Goal: Transaction & Acquisition: Obtain resource

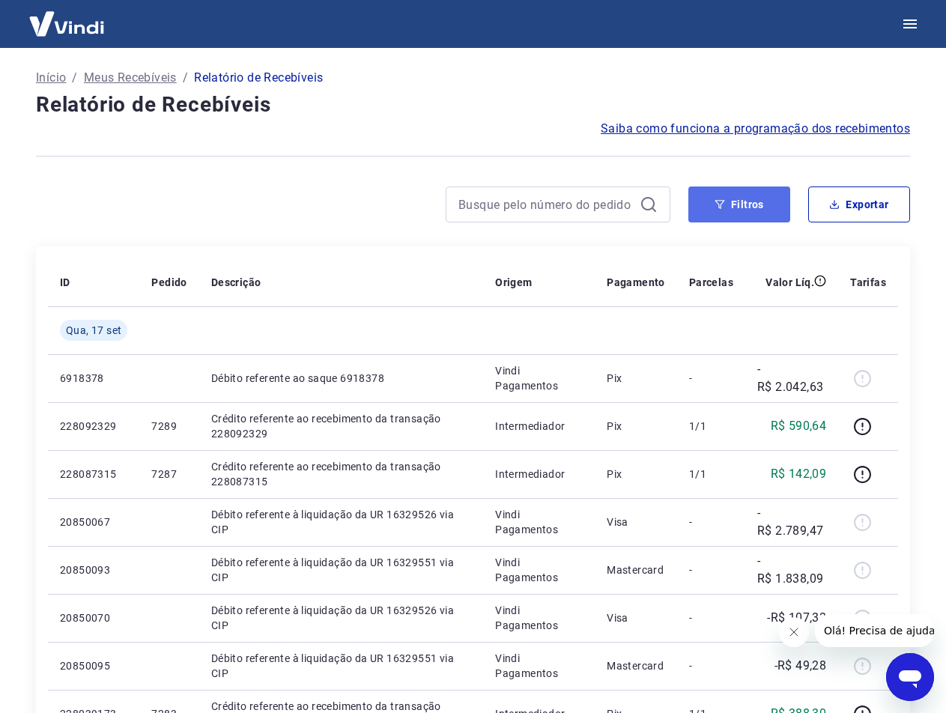
click at [752, 200] on button "Filtros" at bounding box center [739, 204] width 102 height 36
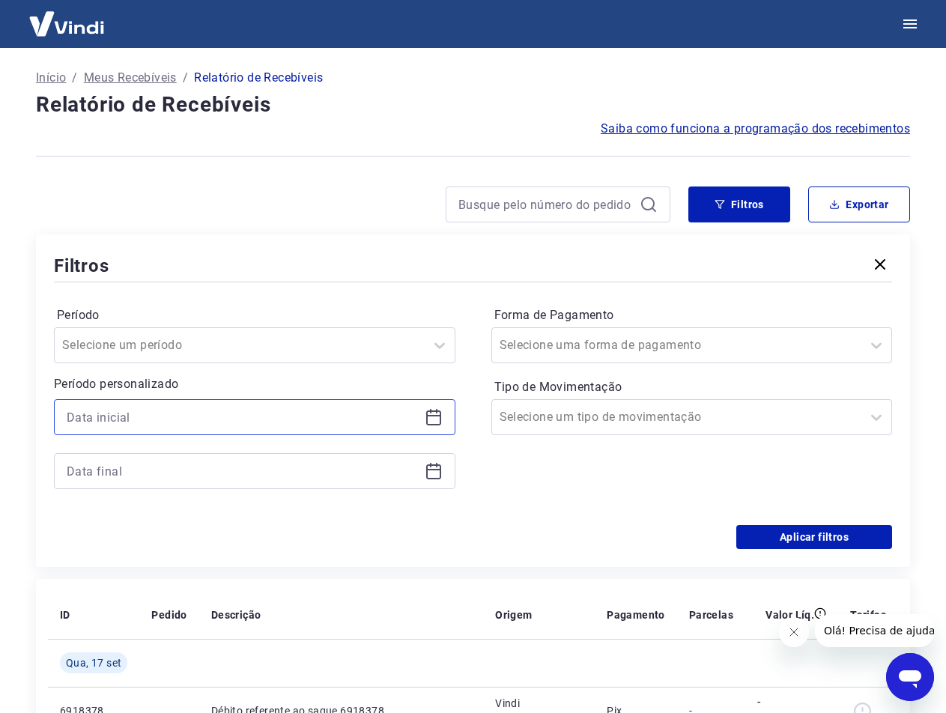
click at [267, 419] on input at bounding box center [243, 417] width 352 height 22
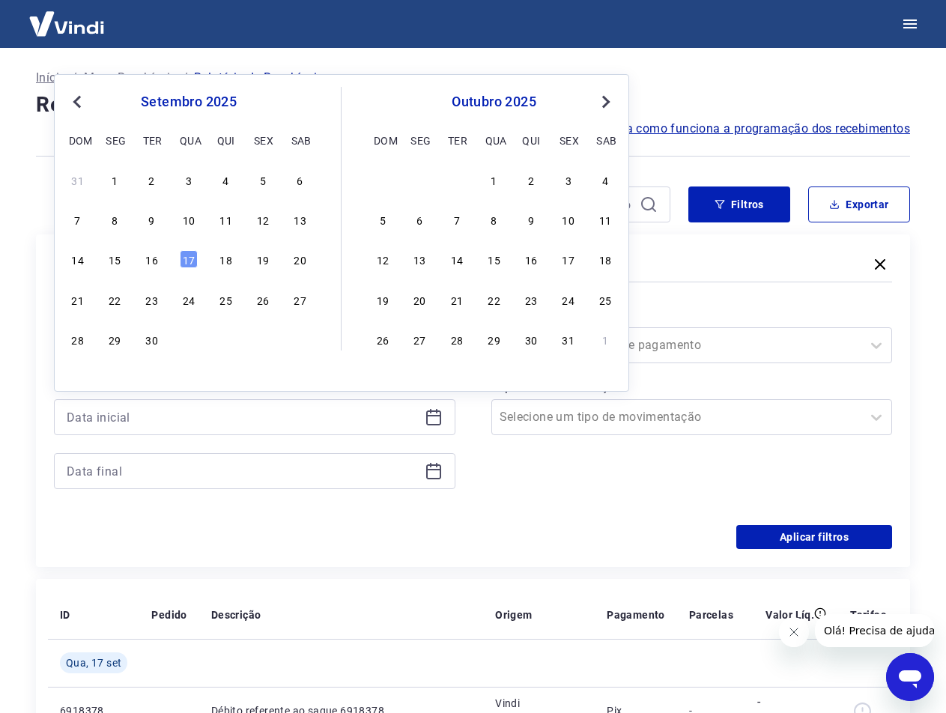
click at [148, 249] on div "14 15 16 17 18 19 20" at bounding box center [189, 260] width 244 height 22
click at [148, 264] on div "16" at bounding box center [152, 259] width 18 height 18
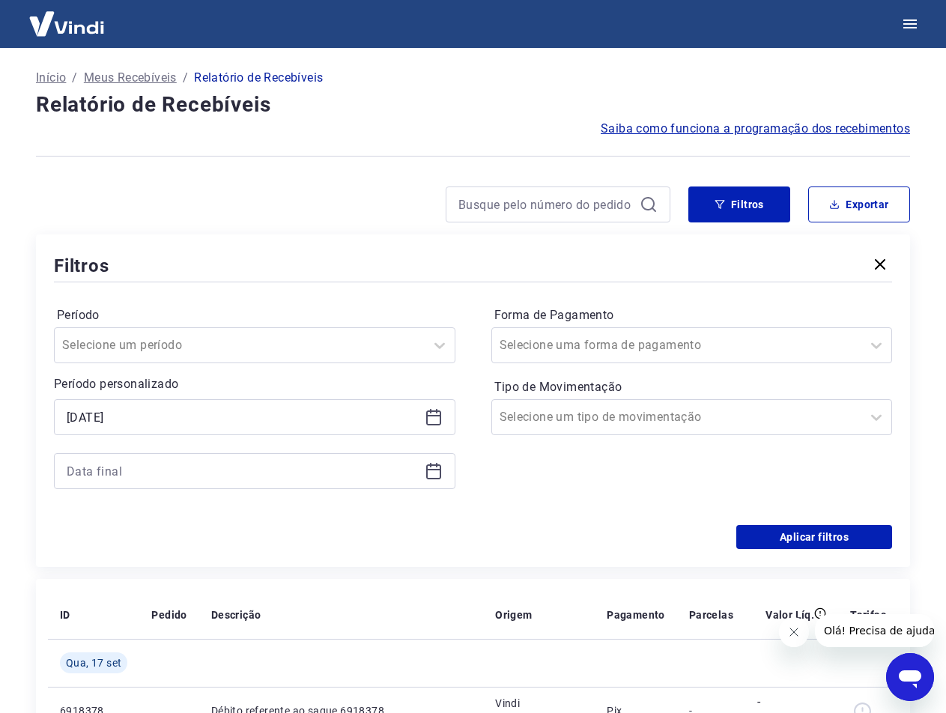
type input "[DATE]"
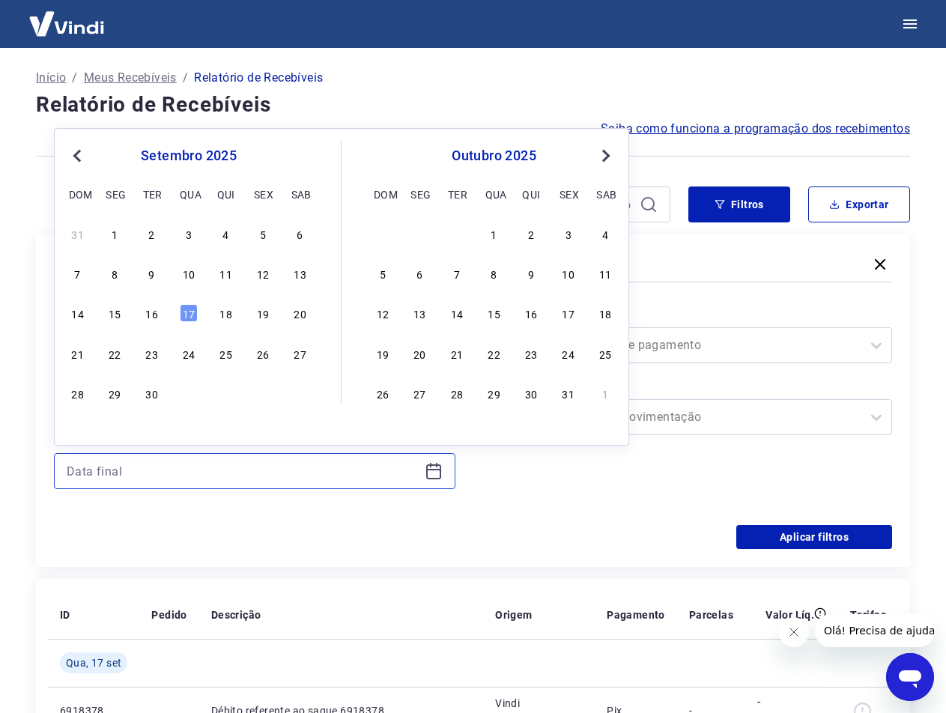
click at [175, 464] on input at bounding box center [243, 471] width 352 height 22
click at [153, 310] on div "16" at bounding box center [152, 313] width 18 height 18
type input "[DATE]"
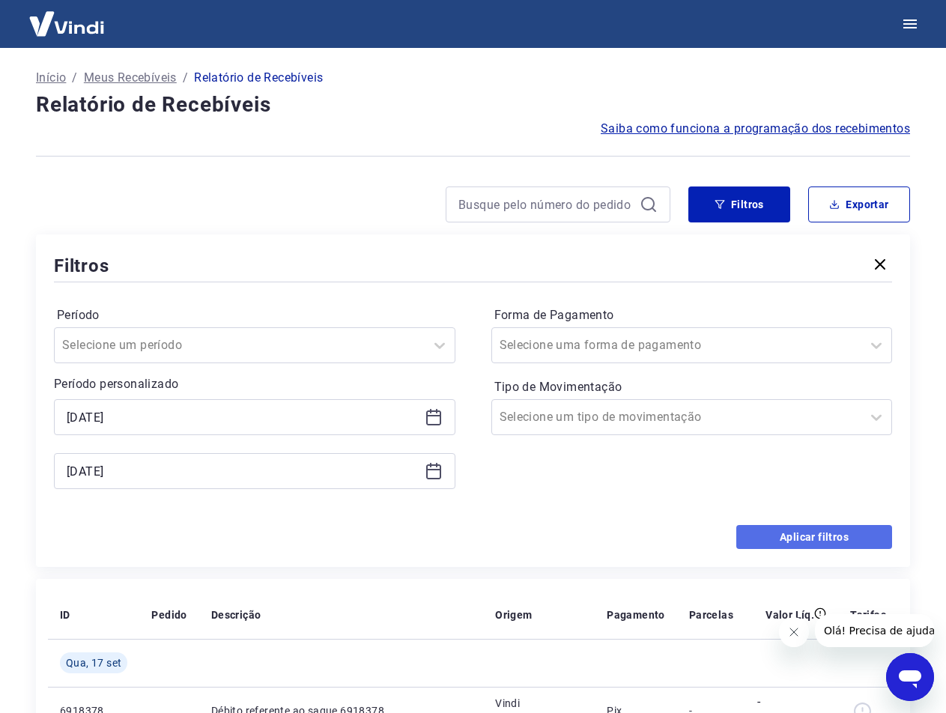
click at [816, 530] on button "Aplicar filtros" at bounding box center [814, 537] width 156 height 24
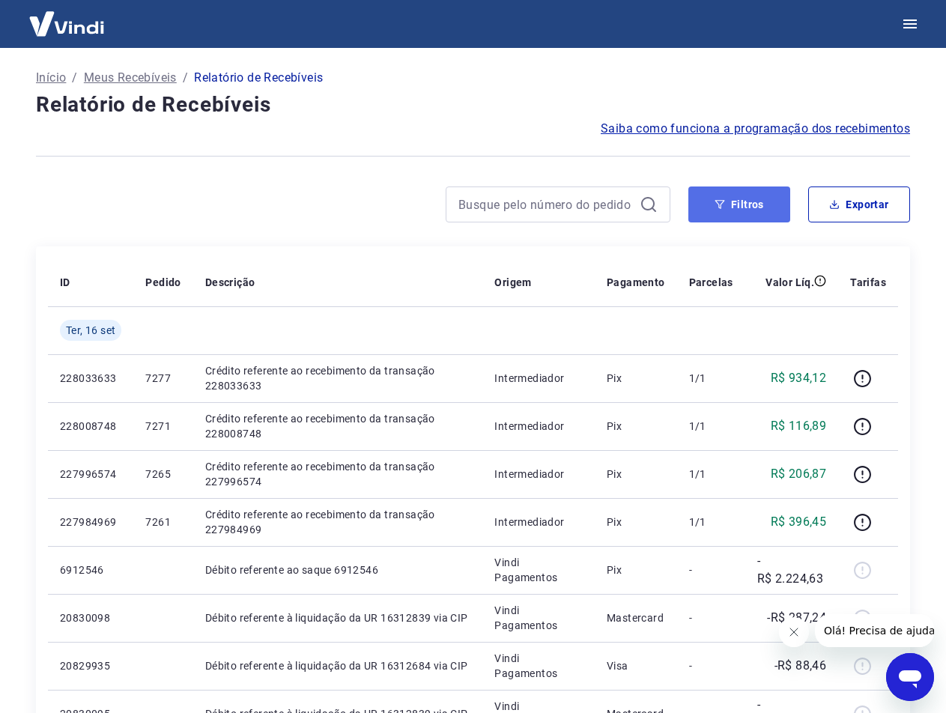
click at [709, 210] on button "Filtros" at bounding box center [739, 204] width 102 height 36
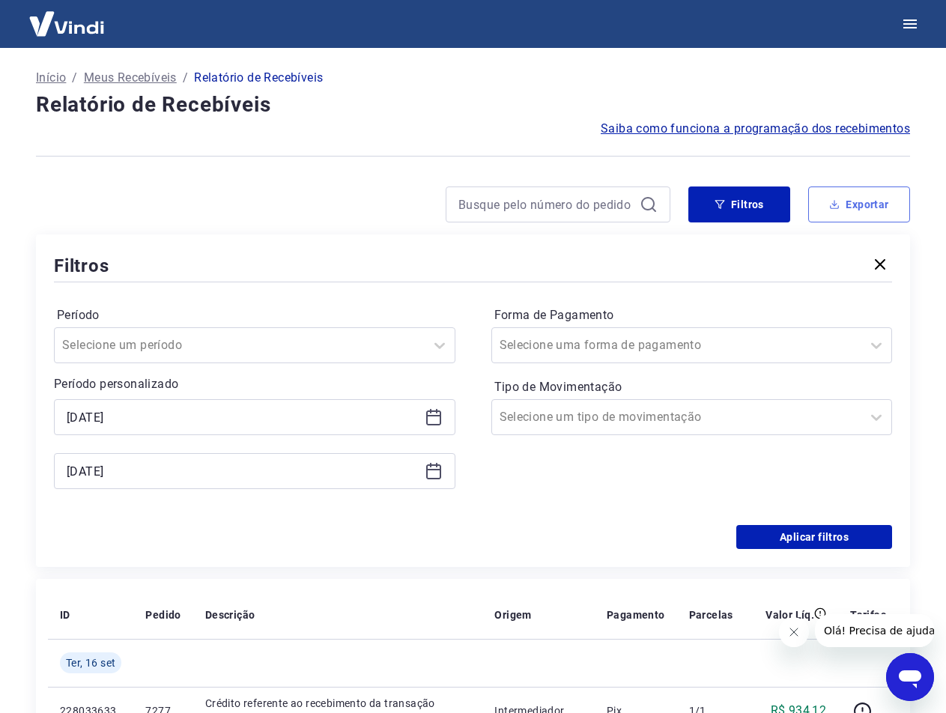
click at [840, 192] on button "Exportar" at bounding box center [859, 204] width 102 height 36
type input "[DATE]"
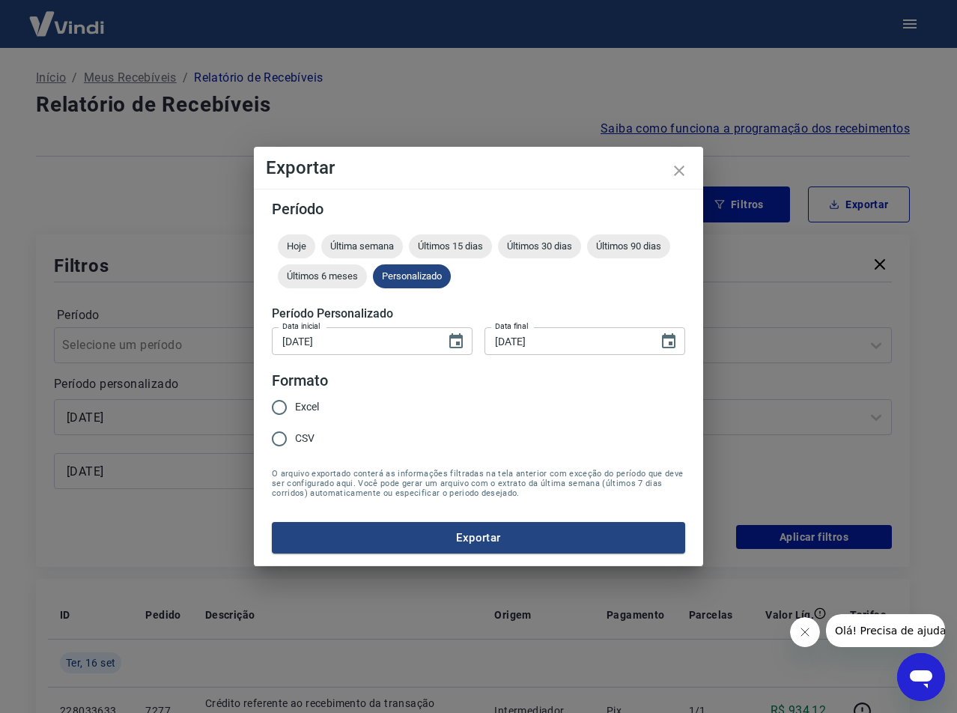
click at [279, 404] on input "Excel" at bounding box center [279, 407] width 31 height 31
radio input "true"
click at [399, 544] on button "Exportar" at bounding box center [478, 537] width 413 height 31
